Goal: Find specific page/section: Find specific page/section

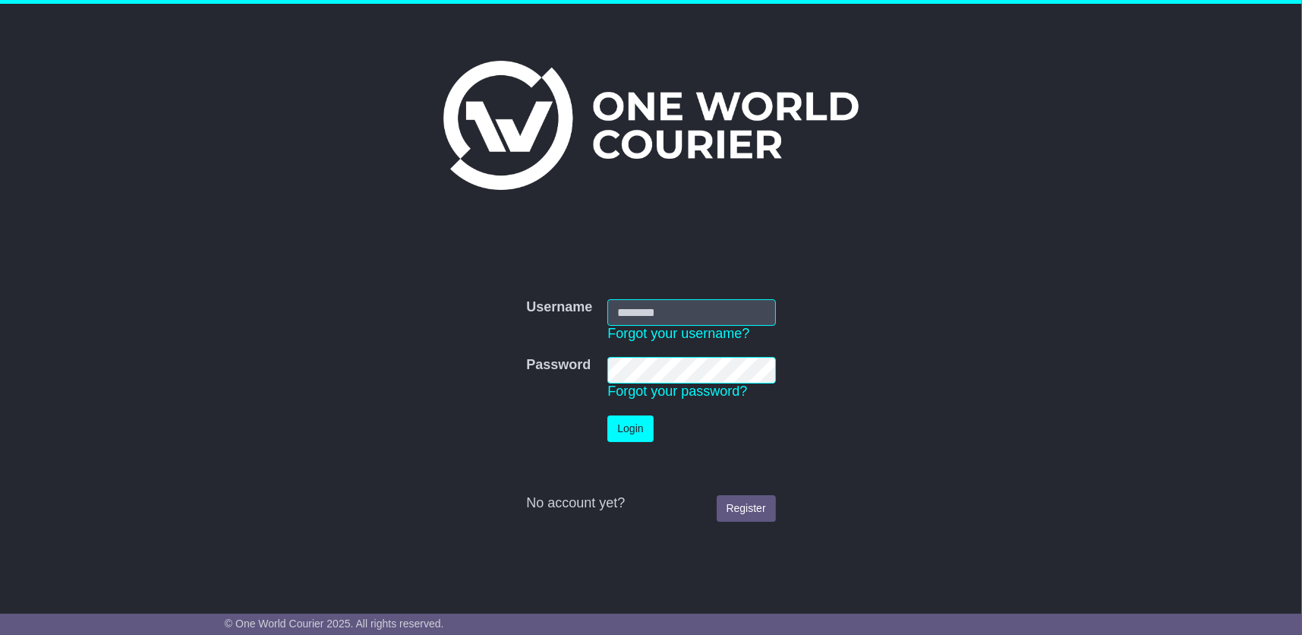
type input "**********"
click at [632, 425] on button "Login" at bounding box center [630, 428] width 46 height 27
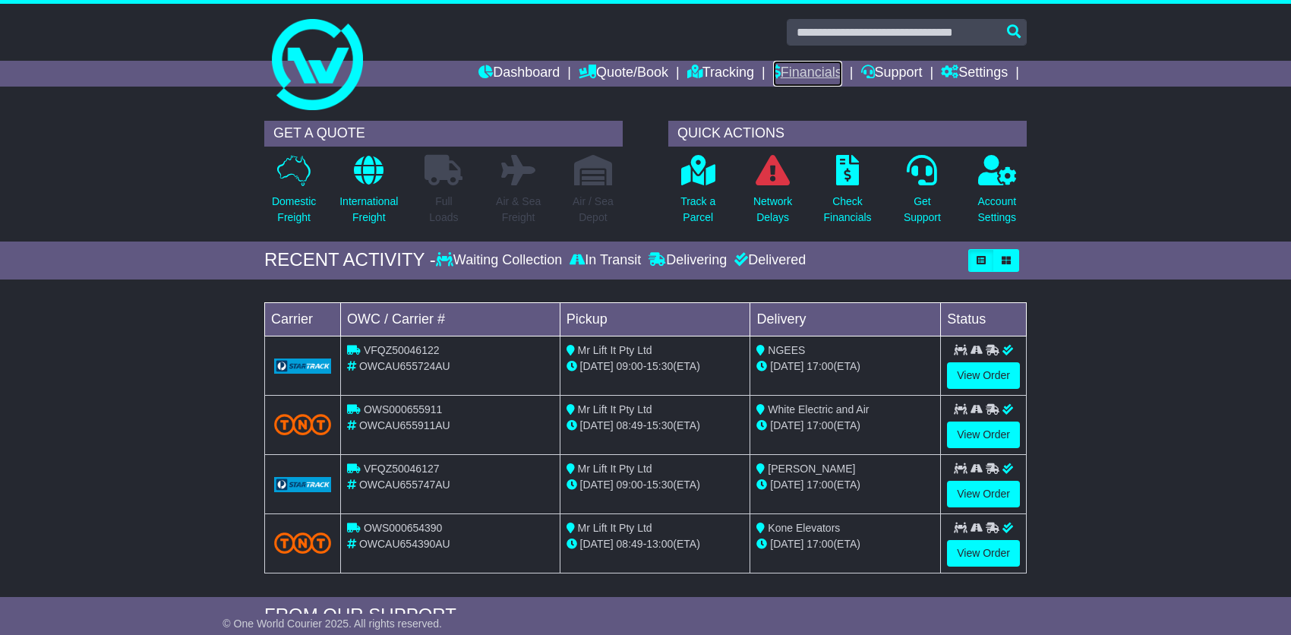
click at [787, 64] on link "Financials" at bounding box center [807, 74] width 69 height 26
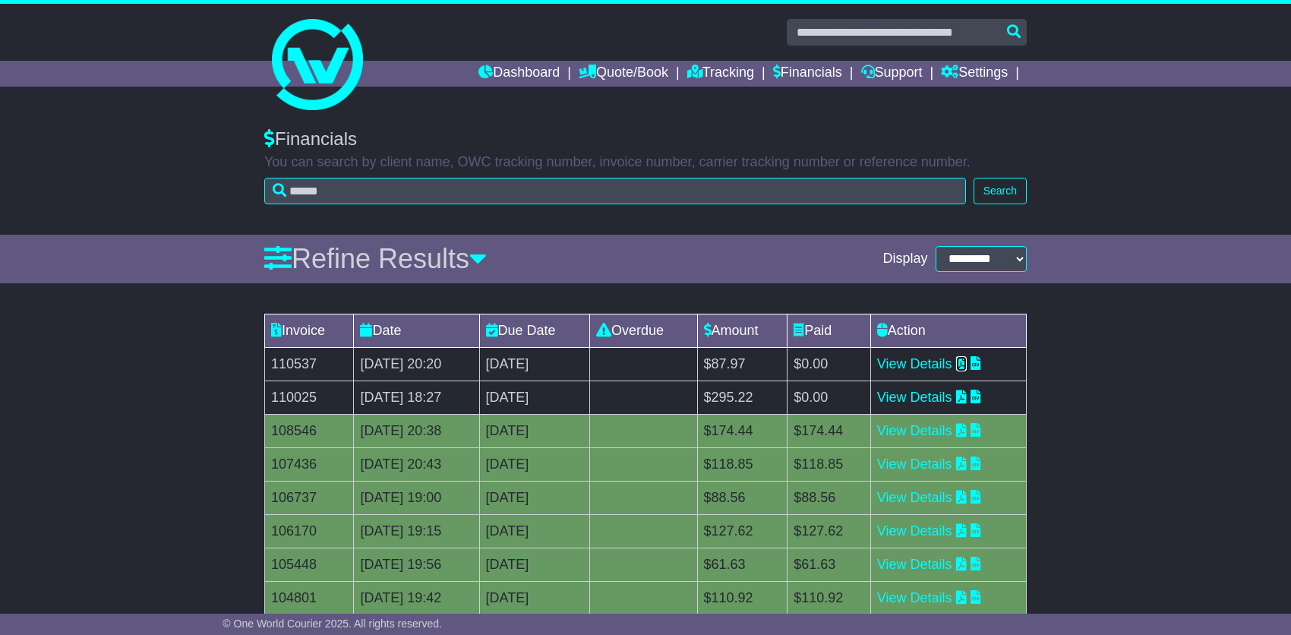
click at [967, 361] on icon at bounding box center [961, 363] width 11 height 14
